Goal: Check status: Check status

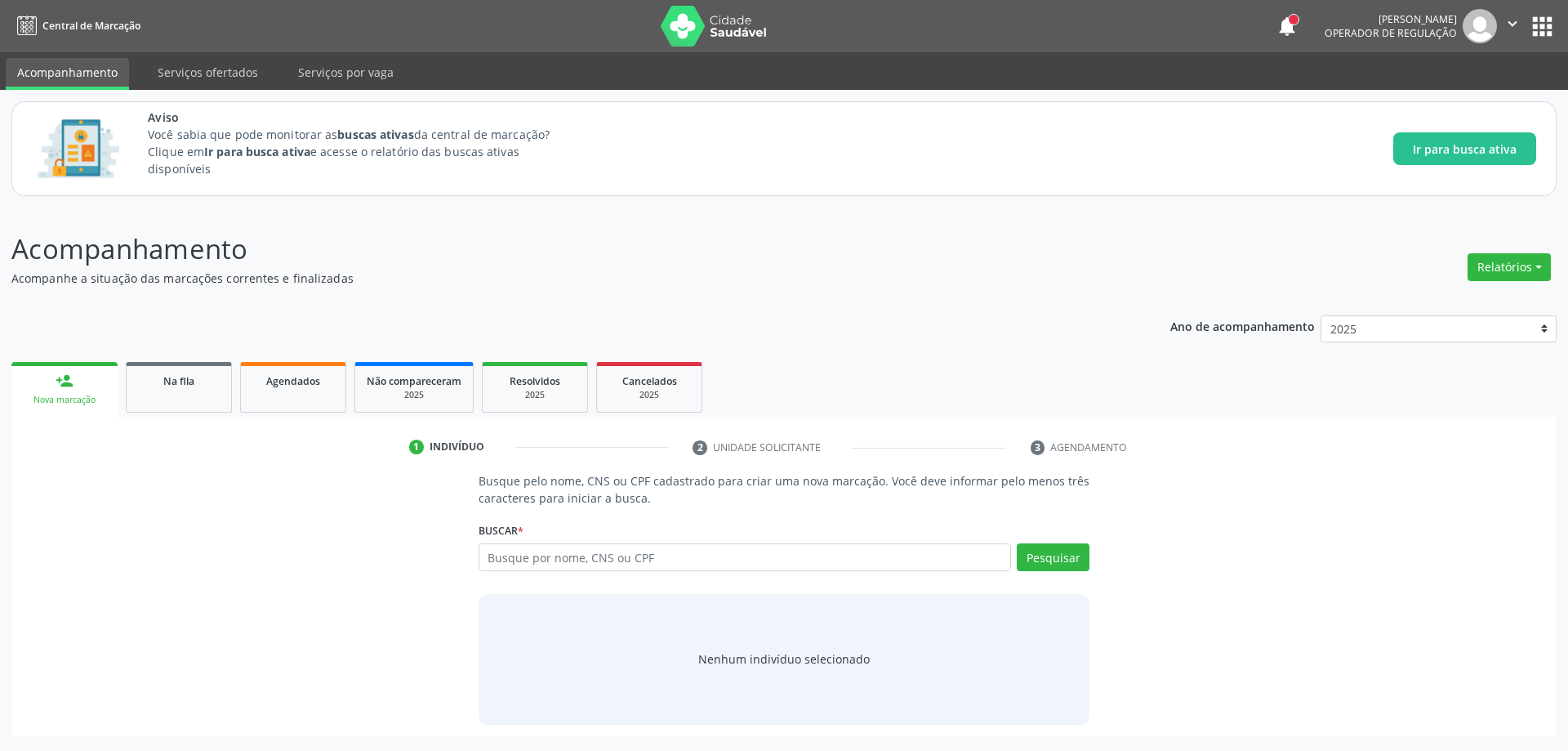
click at [719, 561] on input "text" at bounding box center [745, 557] width 534 height 28
click at [724, 560] on input "ULTRASO" at bounding box center [745, 557] width 534 height 28
type input "U"
click at [1057, 559] on button "Pesquisar" at bounding box center [1053, 557] width 73 height 28
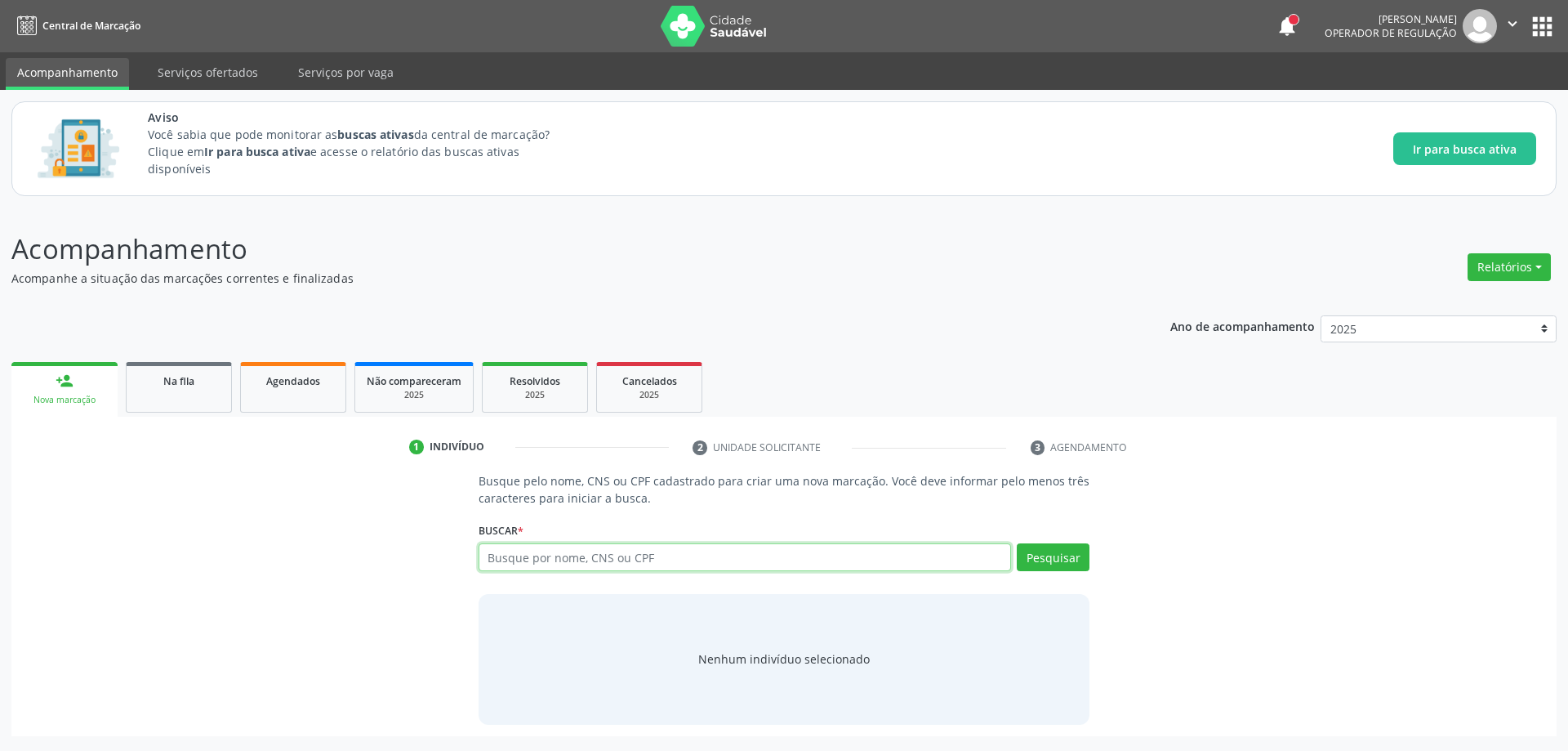
click at [540, 559] on input "text" at bounding box center [745, 557] width 534 height 28
type input "ULTRA"
click at [1056, 566] on button "Pesquisar" at bounding box center [1053, 557] width 73 height 28
click at [1532, 26] on button "apps" at bounding box center [1542, 27] width 28 height 28
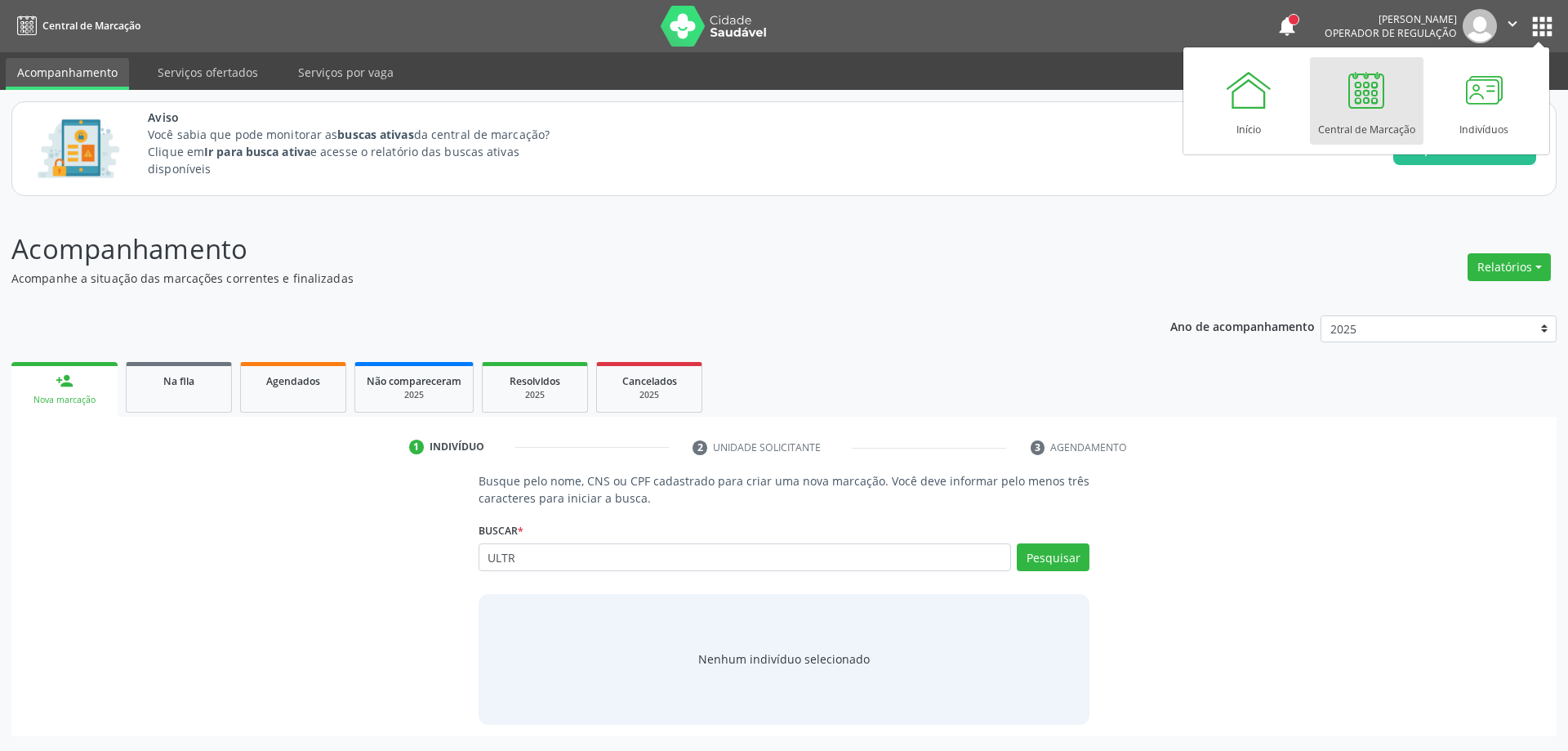
click at [1358, 104] on div at bounding box center [1366, 89] width 49 height 49
click at [193, 388] on div "Na fila" at bounding box center [179, 380] width 82 height 17
